Goal: Transaction & Acquisition: Purchase product/service

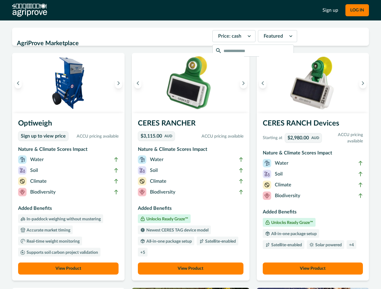
click at [356, 10] on button "LOG IN" at bounding box center [356, 10] width 23 height 12
click at [18, 83] on icon "Previous image" at bounding box center [18, 83] width 4 height 4
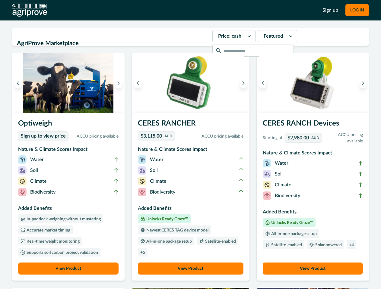
click at [120, 83] on icon "Next image" at bounding box center [118, 83] width 4 height 4
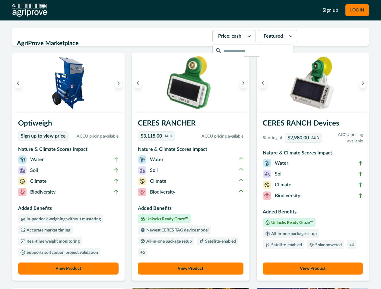
click at [69, 197] on li "Biodiversity" at bounding box center [68, 193] width 100 height 11
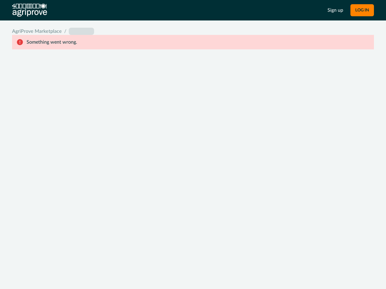
click at [139, 83] on div "System Error Something went wrong An unexpected error occurred. If this continu…" at bounding box center [193, 144] width 386 height 289
click at [241, 83] on div "System Error Something went wrong An unexpected error occurred. If this continu…" at bounding box center [193, 144] width 386 height 289
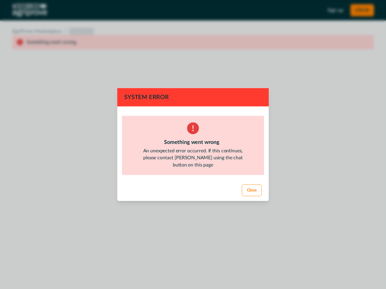
click at [190, 197] on footer "Close" at bounding box center [192, 190] width 151 height 21
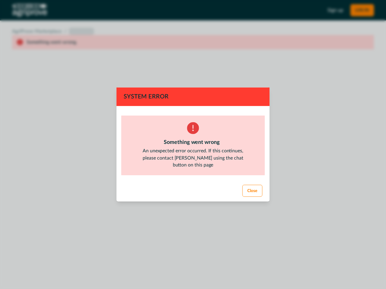
click at [190, 269] on div "System Error Something went wrong An unexpected error occurred. If this continu…" at bounding box center [193, 144] width 386 height 289
click at [261, 83] on div "System Error Something went wrong An unexpected error occurred. If this continu…" at bounding box center [193, 144] width 386 height 289
